Goal: Information Seeking & Learning: Learn about a topic

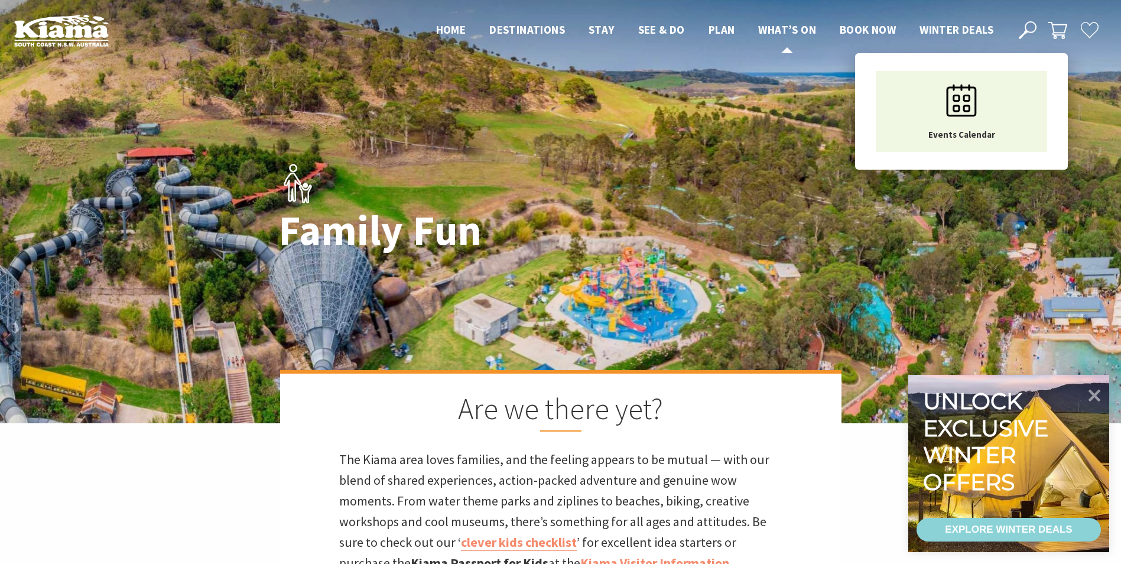
click at [780, 27] on span "What’s On" at bounding box center [787, 29] width 58 height 14
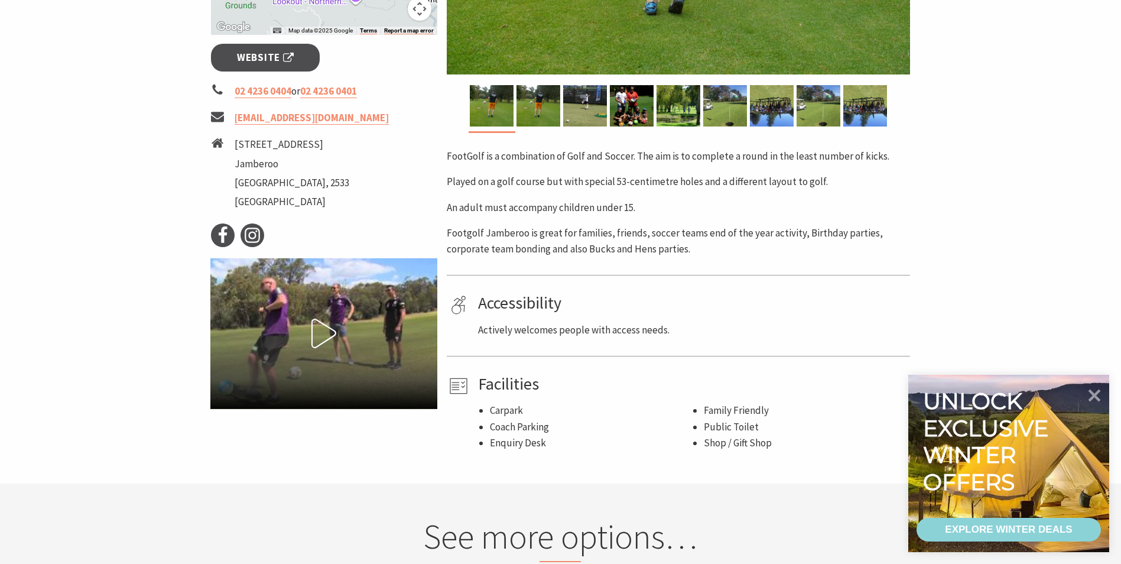
scroll to position [473, 0]
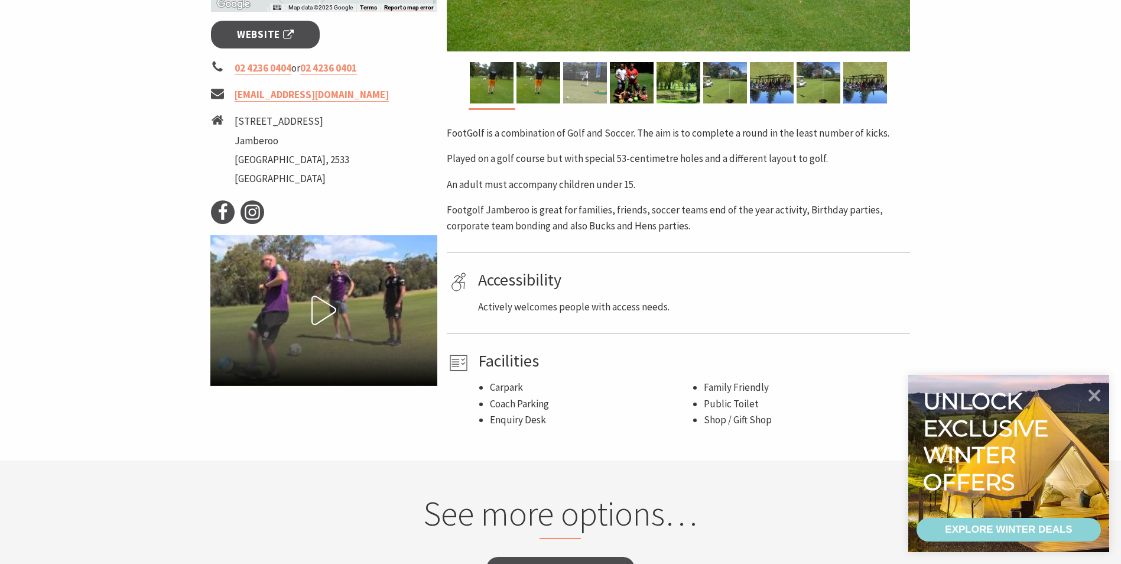
click at [569, 97] on img at bounding box center [585, 82] width 44 height 41
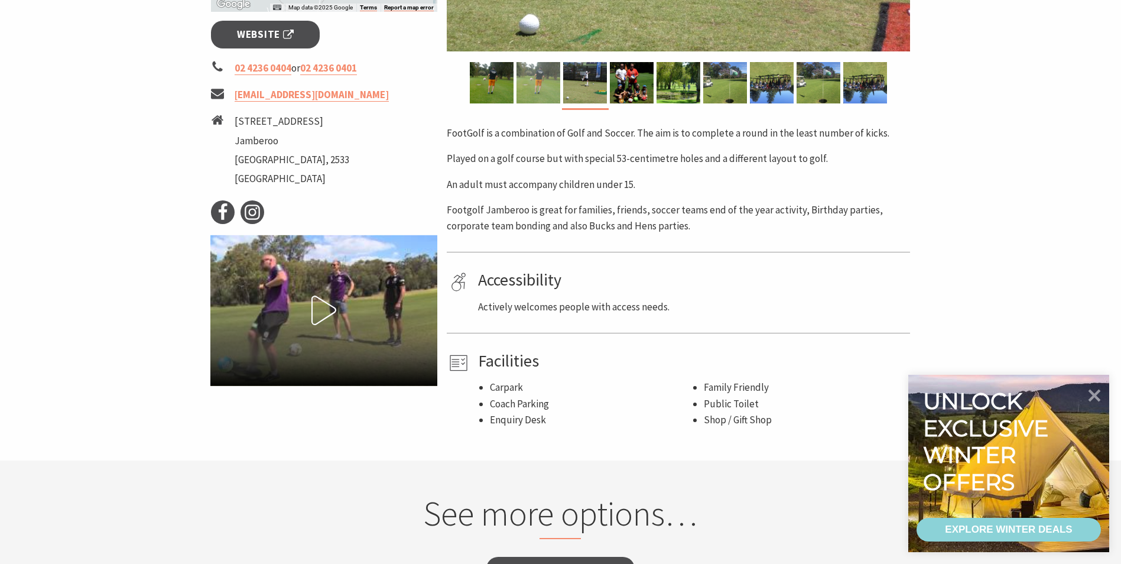
click at [547, 100] on img at bounding box center [539, 82] width 44 height 41
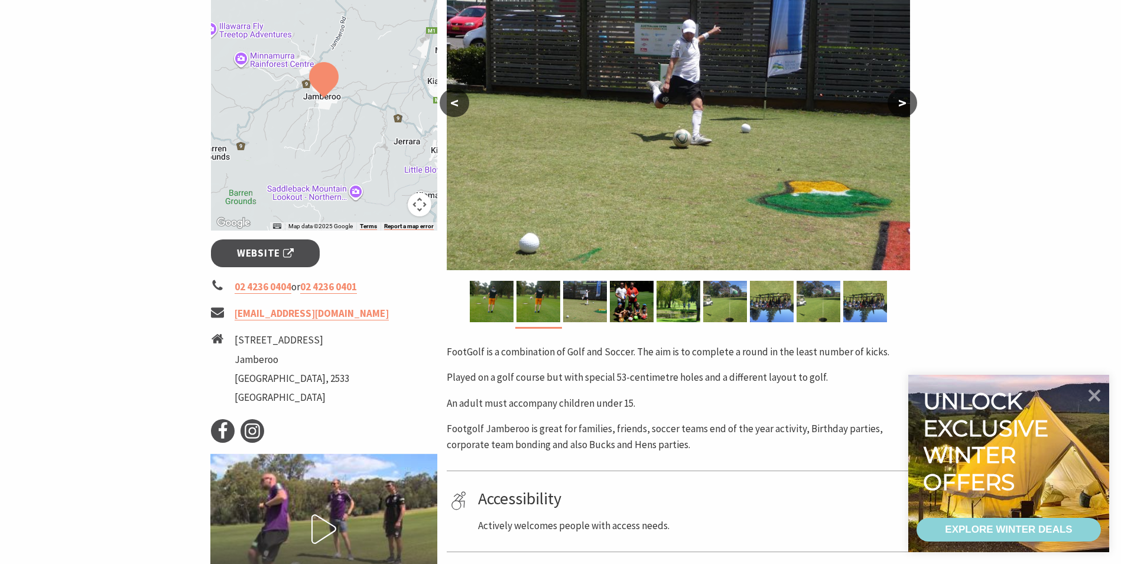
scroll to position [236, 0]
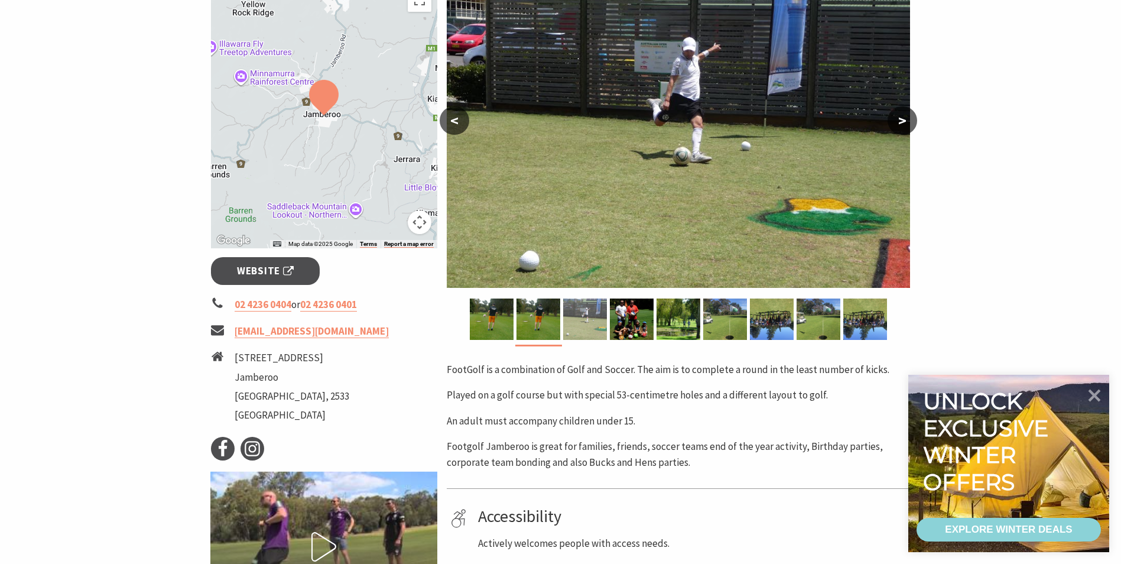
click at [592, 319] on img at bounding box center [585, 319] width 44 height 41
click at [633, 320] on img at bounding box center [632, 319] width 44 height 41
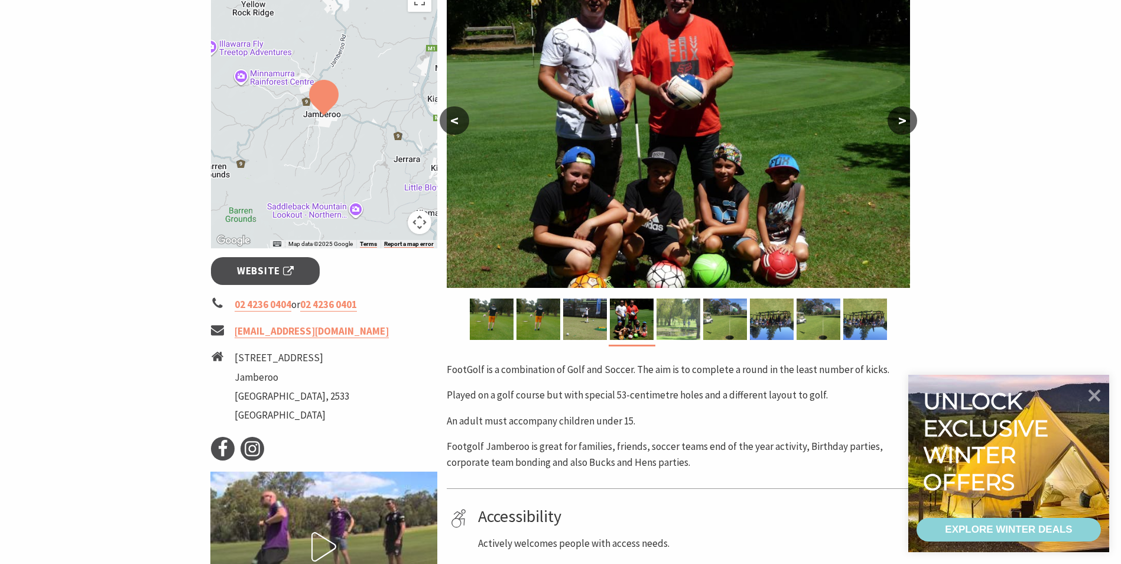
click at [668, 318] on img at bounding box center [679, 319] width 44 height 41
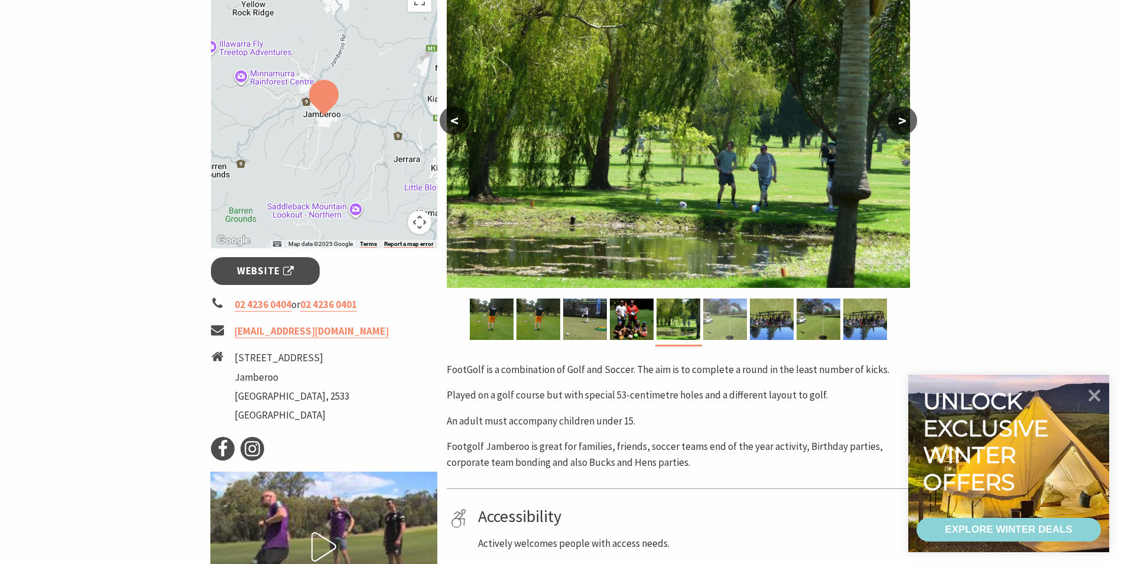
click at [721, 317] on img at bounding box center [725, 319] width 44 height 41
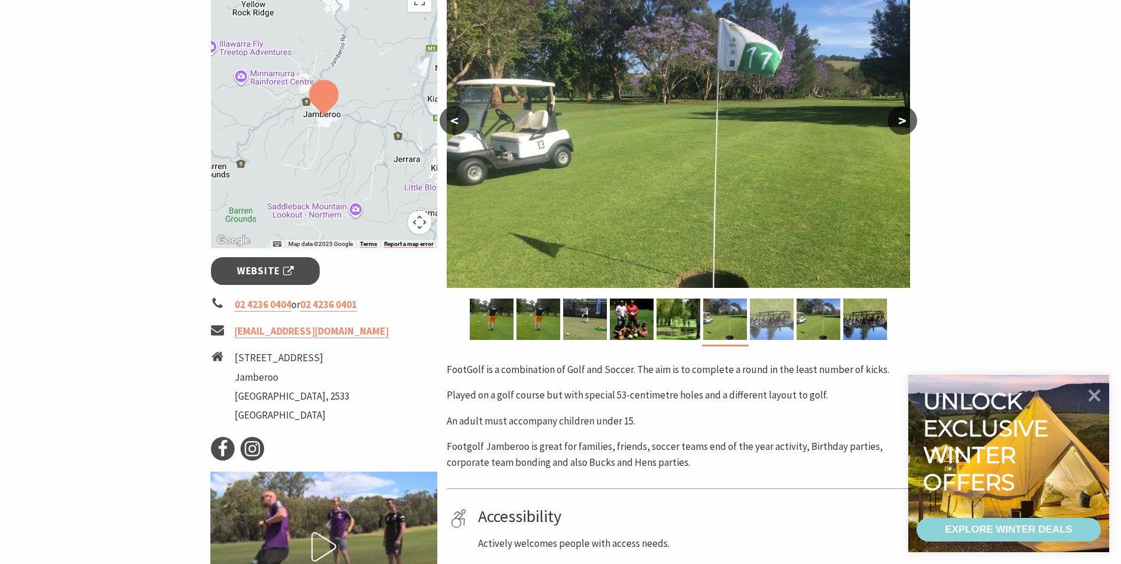
click at [770, 318] on img at bounding box center [772, 319] width 44 height 41
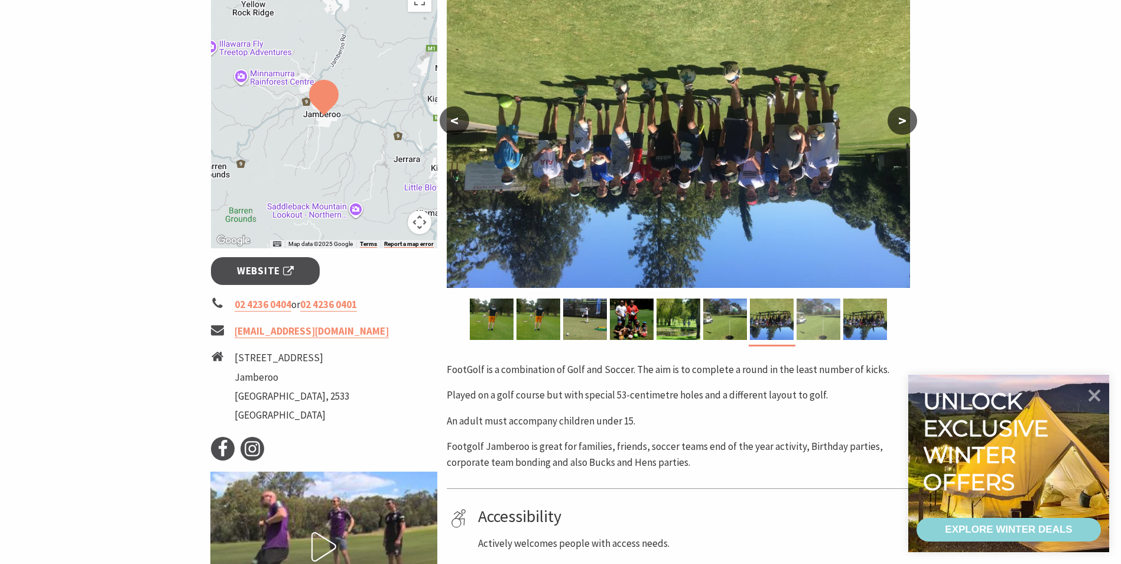
click at [808, 317] on img at bounding box center [819, 319] width 44 height 41
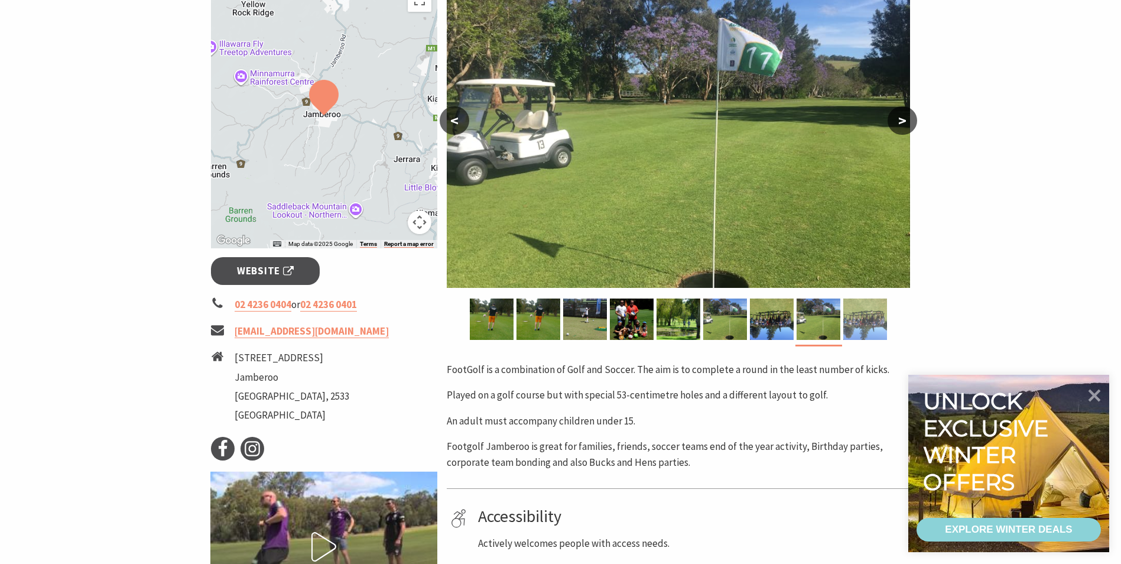
click at [860, 319] on img at bounding box center [866, 319] width 44 height 41
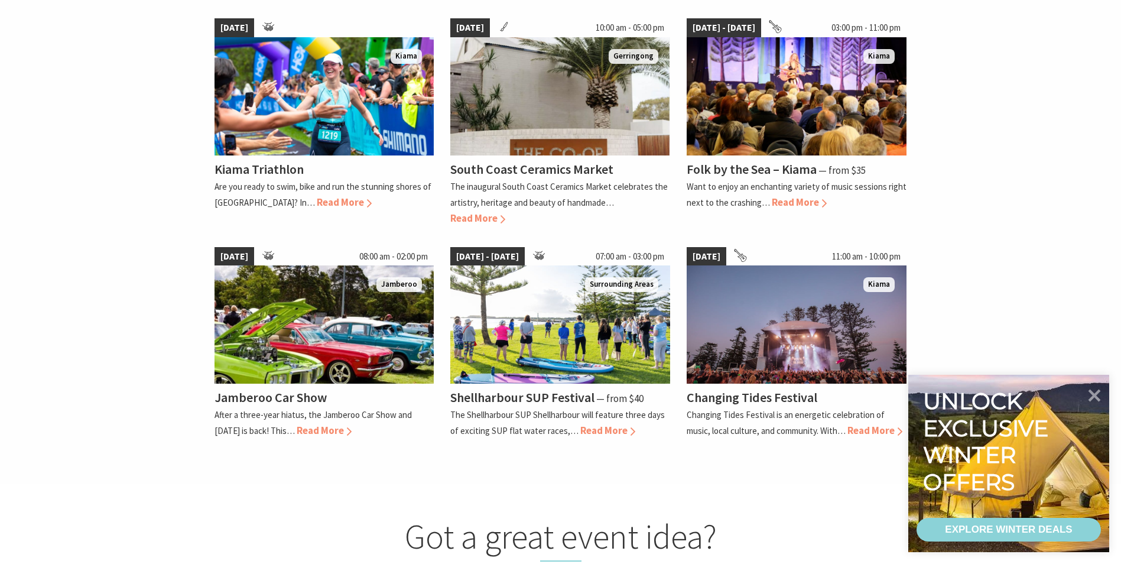
scroll to position [887, 0]
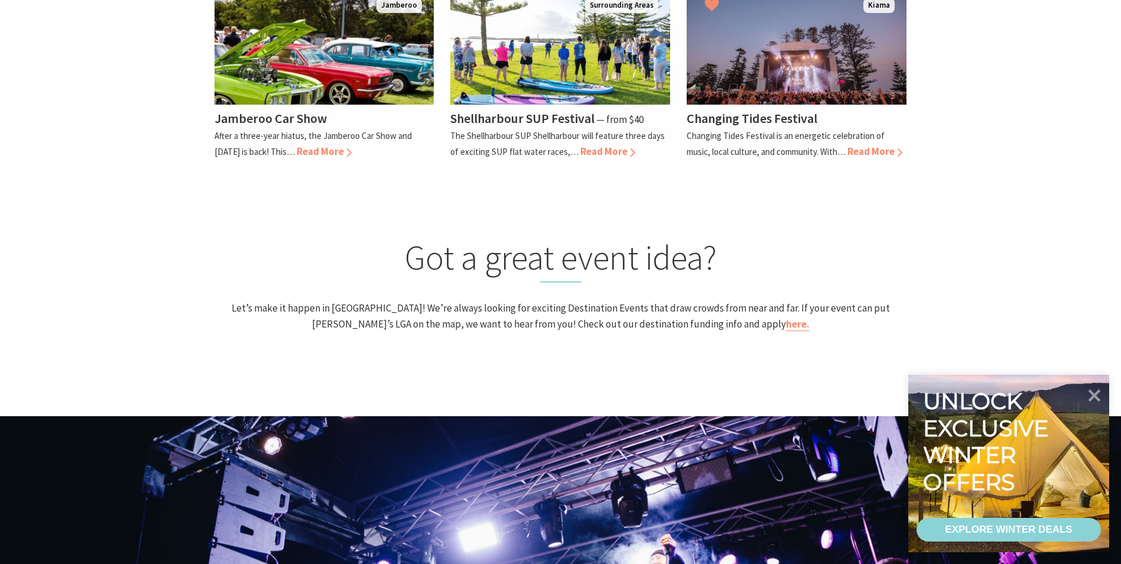
scroll to position [1419, 0]
